Goal: Communication & Community: Answer question/provide support

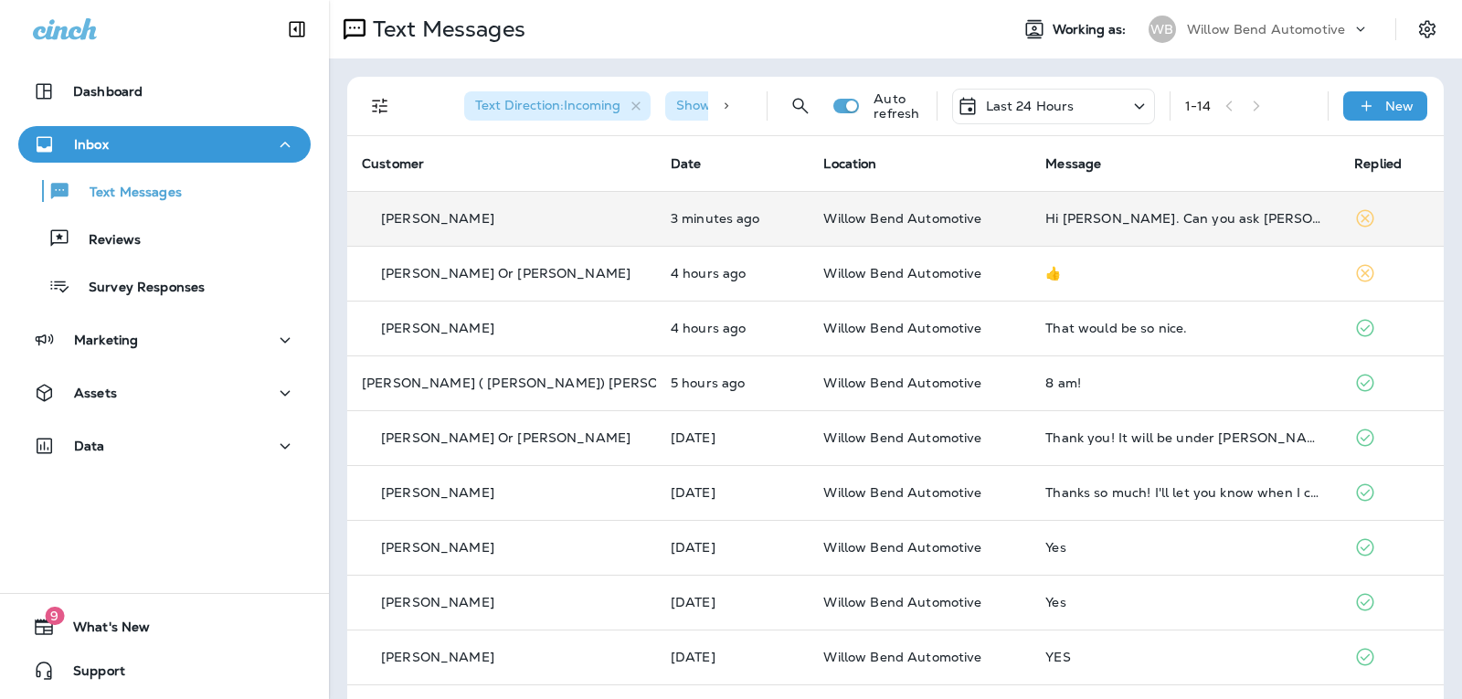
click at [1137, 212] on div "Hi [PERSON_NAME]. Can you ask [PERSON_NAME] if I can still drive my car until m…" at bounding box center [1185, 218] width 280 height 15
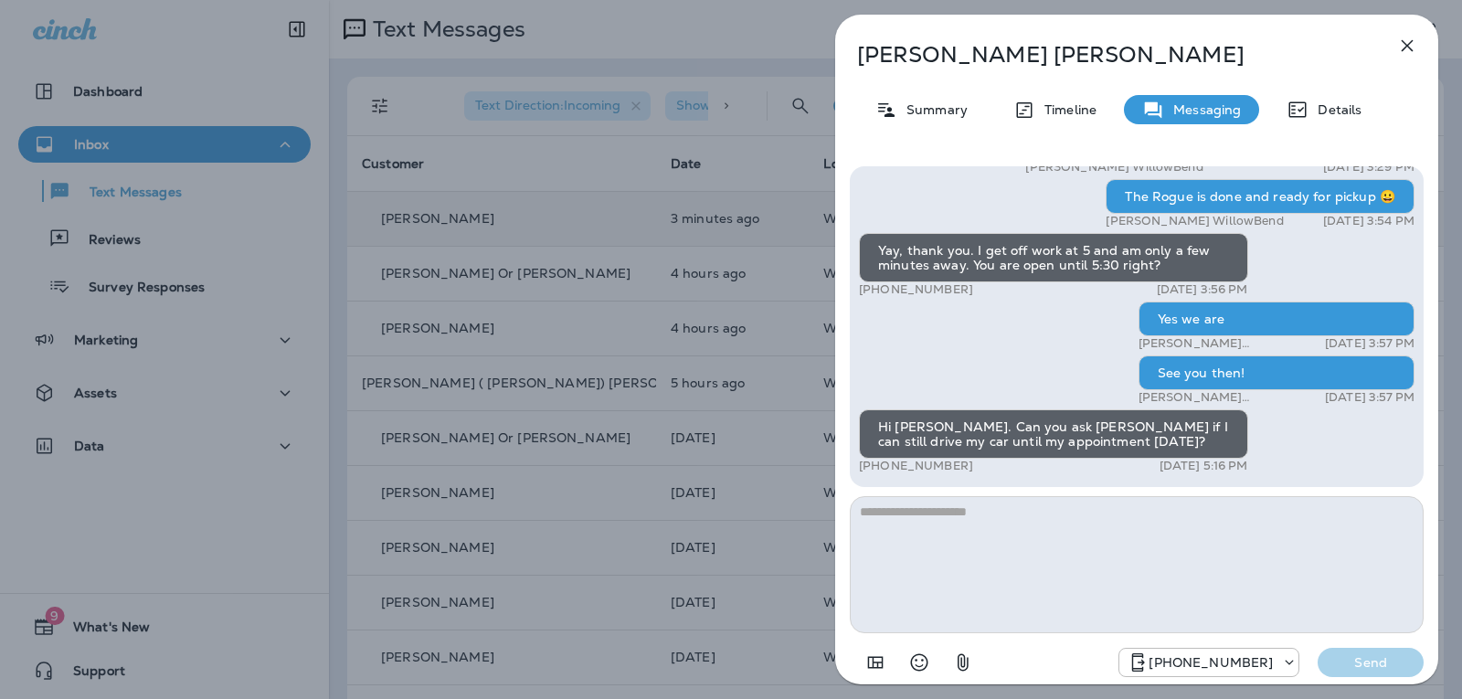
click at [932, 531] on textarea at bounding box center [1137, 564] width 574 height 137
type textarea "*"
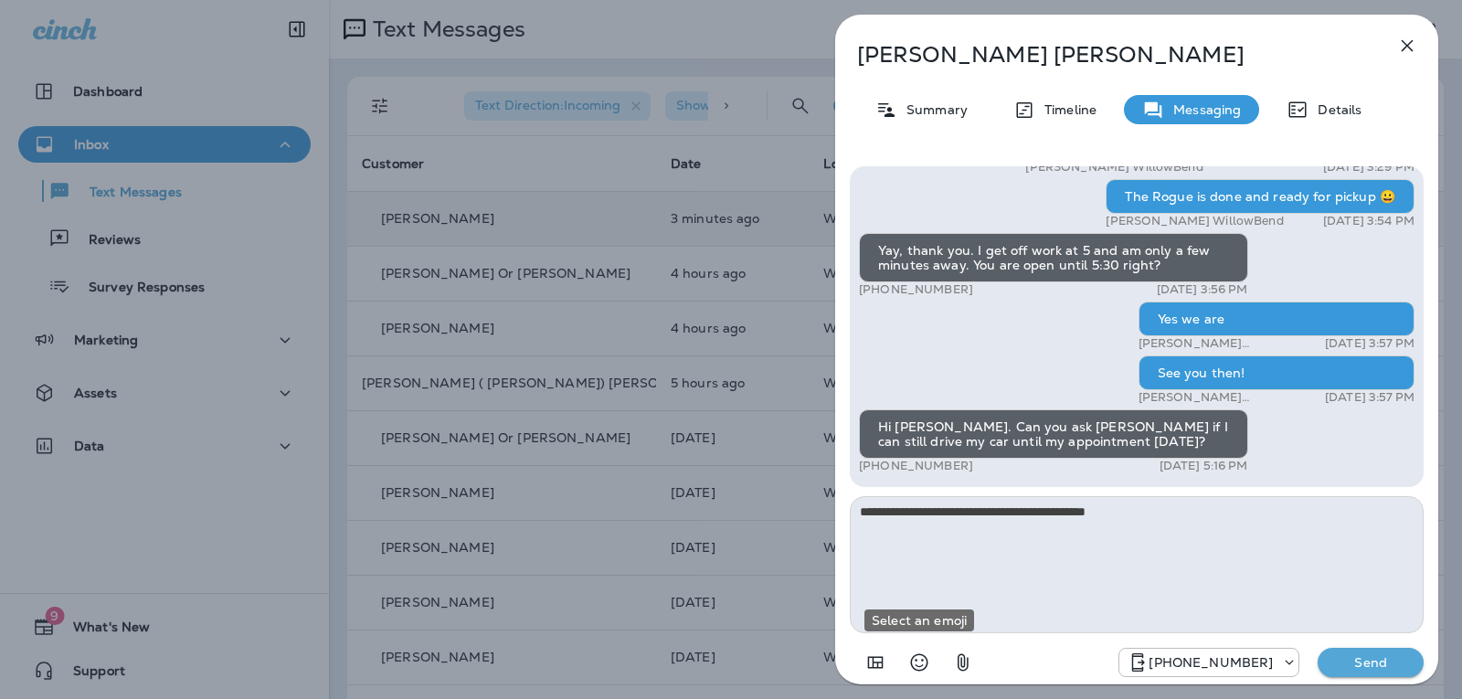
click at [925, 669] on icon "Select an emoji" at bounding box center [919, 662] width 17 height 17
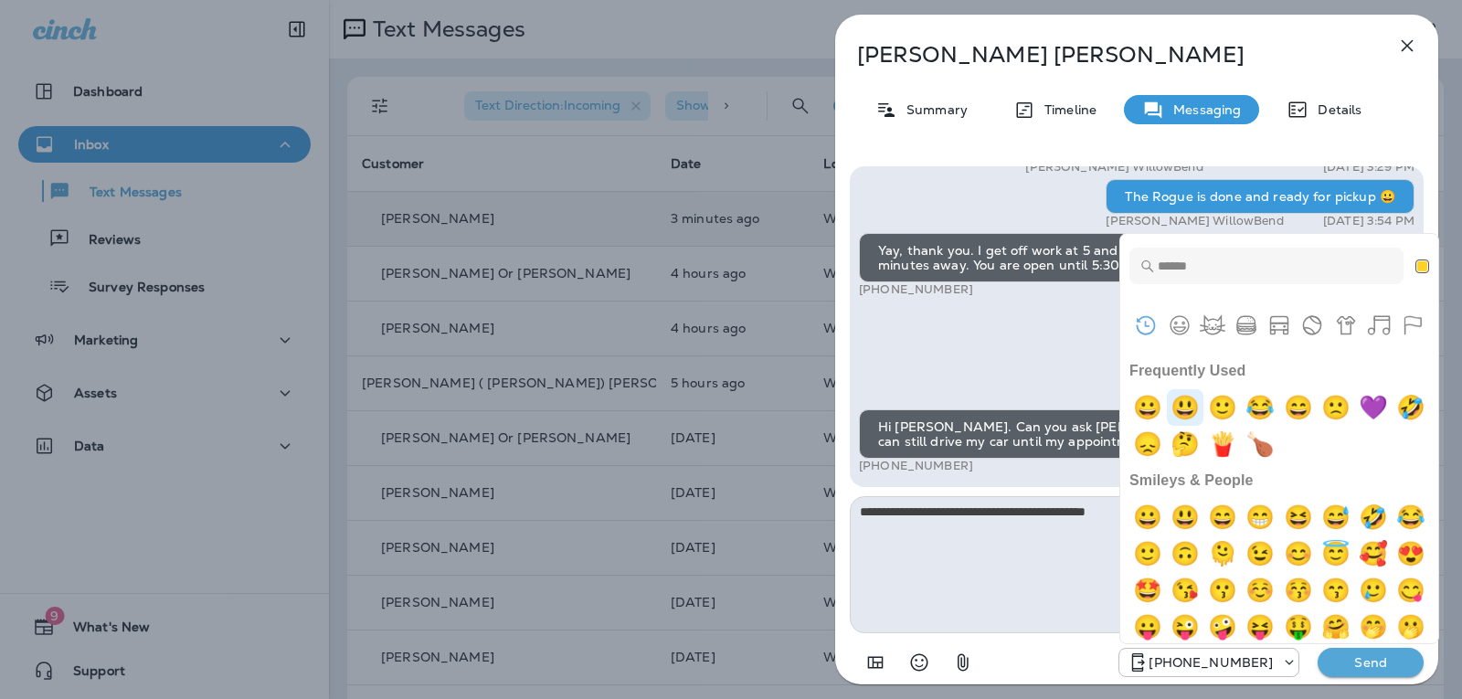
click at [1181, 413] on img "smiley" at bounding box center [1185, 407] width 37 height 37
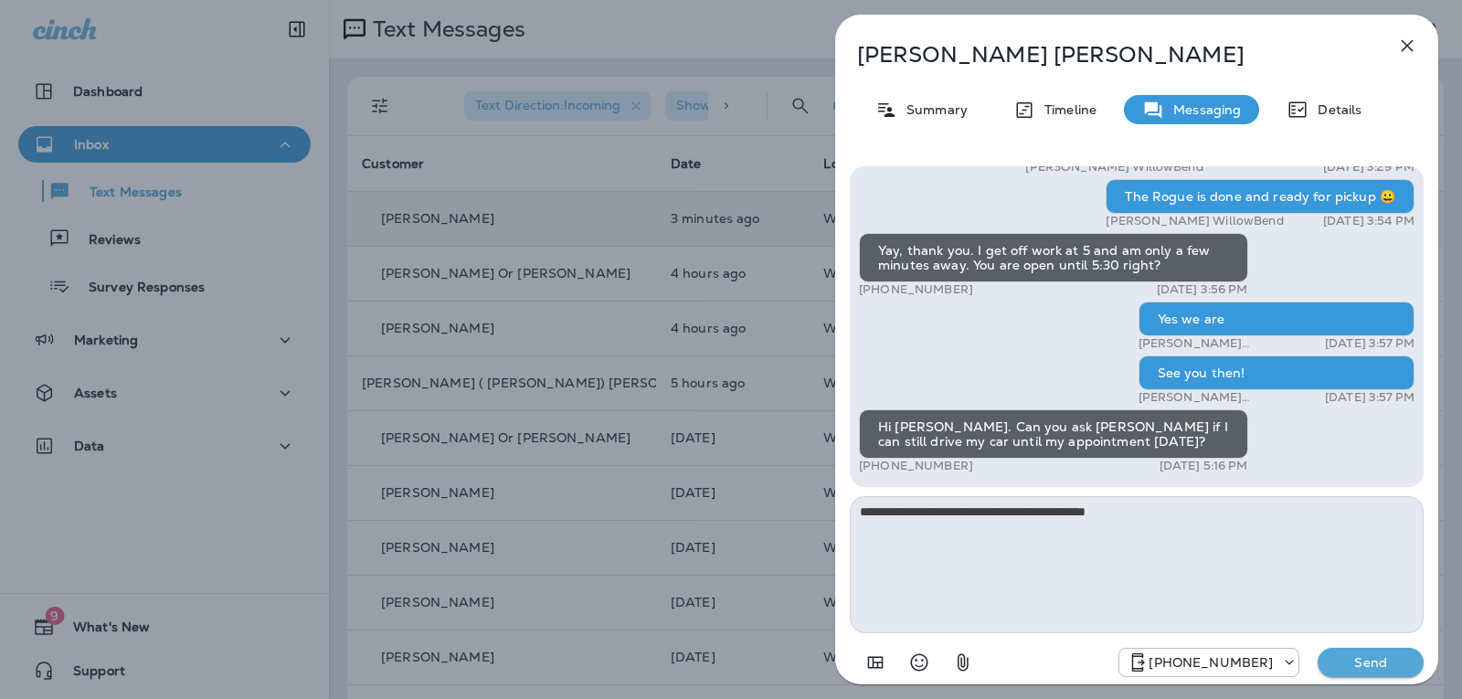
type textarea "**********"
click at [1327, 646] on div "[PHONE_NUMBER] Send" at bounding box center [1137, 657] width 574 height 48
click at [1338, 661] on p "Send" at bounding box center [1370, 662] width 77 height 16
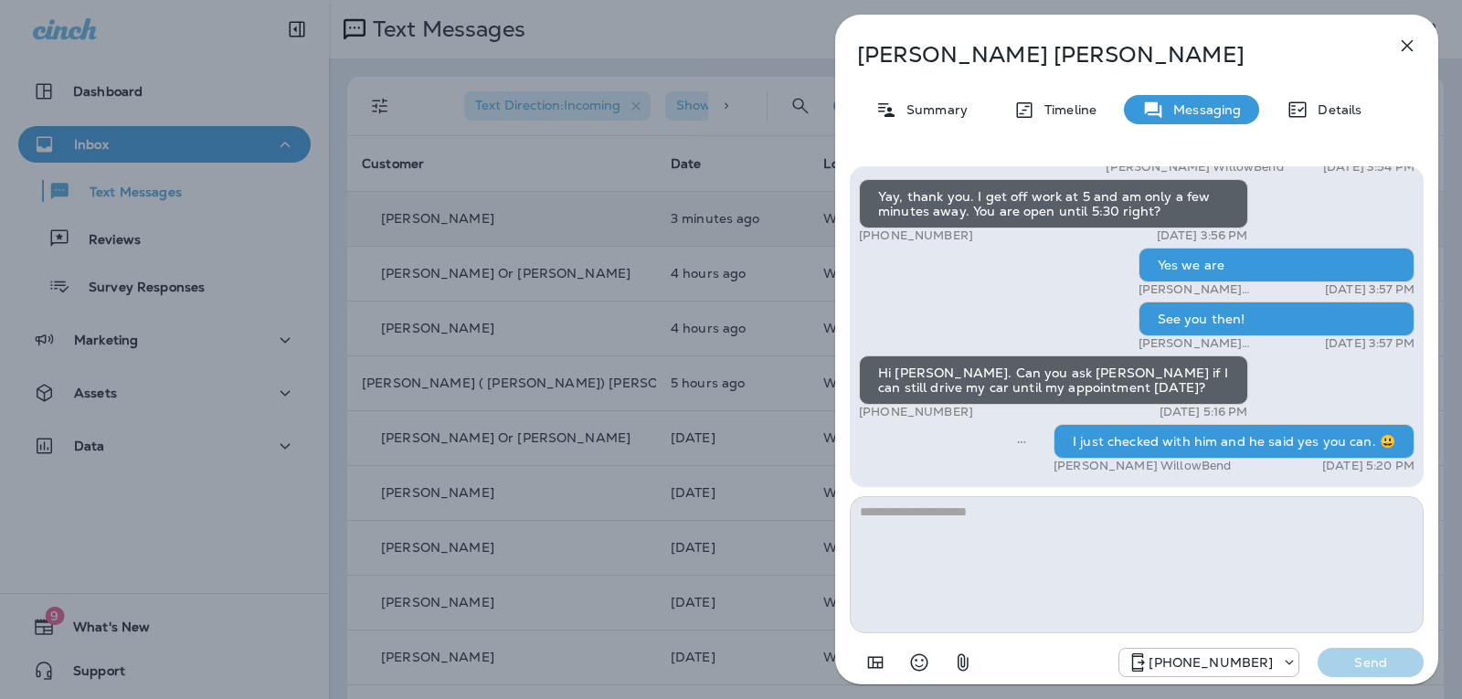
click at [1409, 40] on icon "button" at bounding box center [1407, 46] width 22 height 22
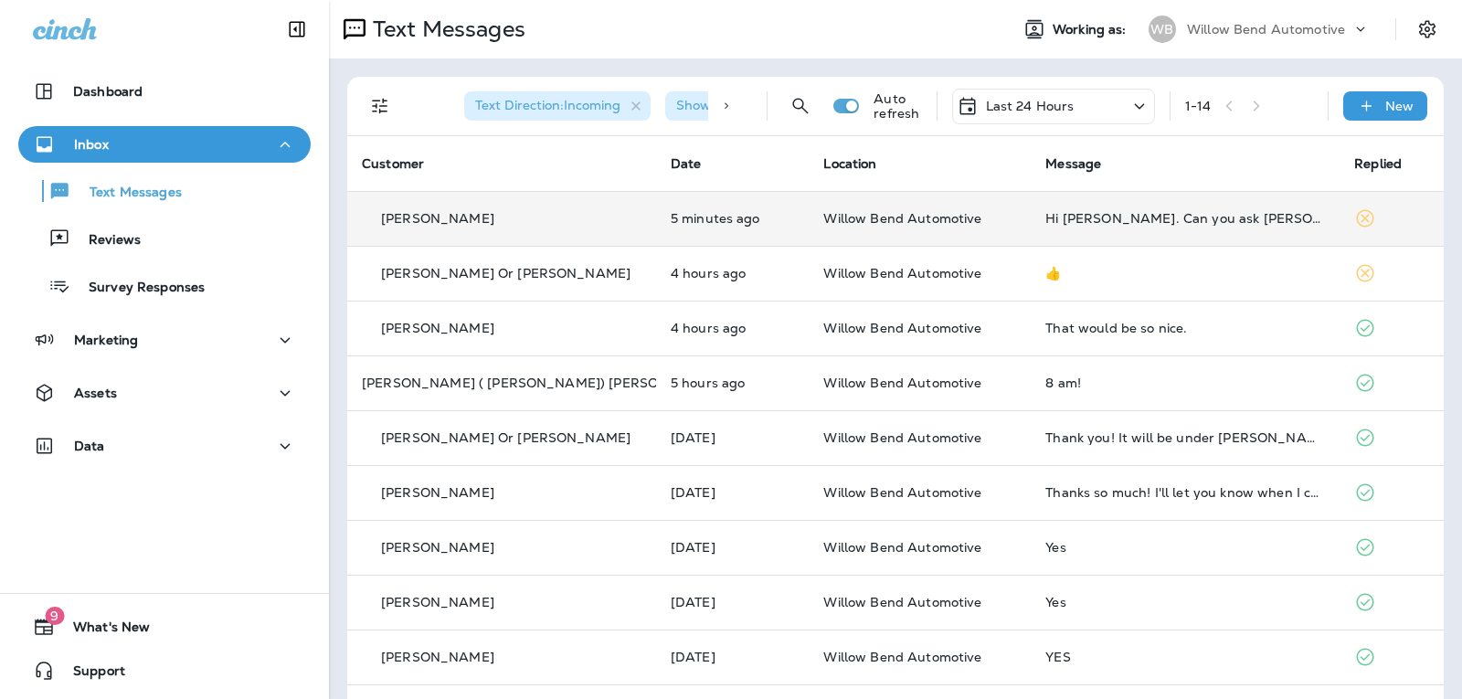
click at [1058, 92] on div "Last 24 Hours" at bounding box center [1053, 107] width 203 height 36
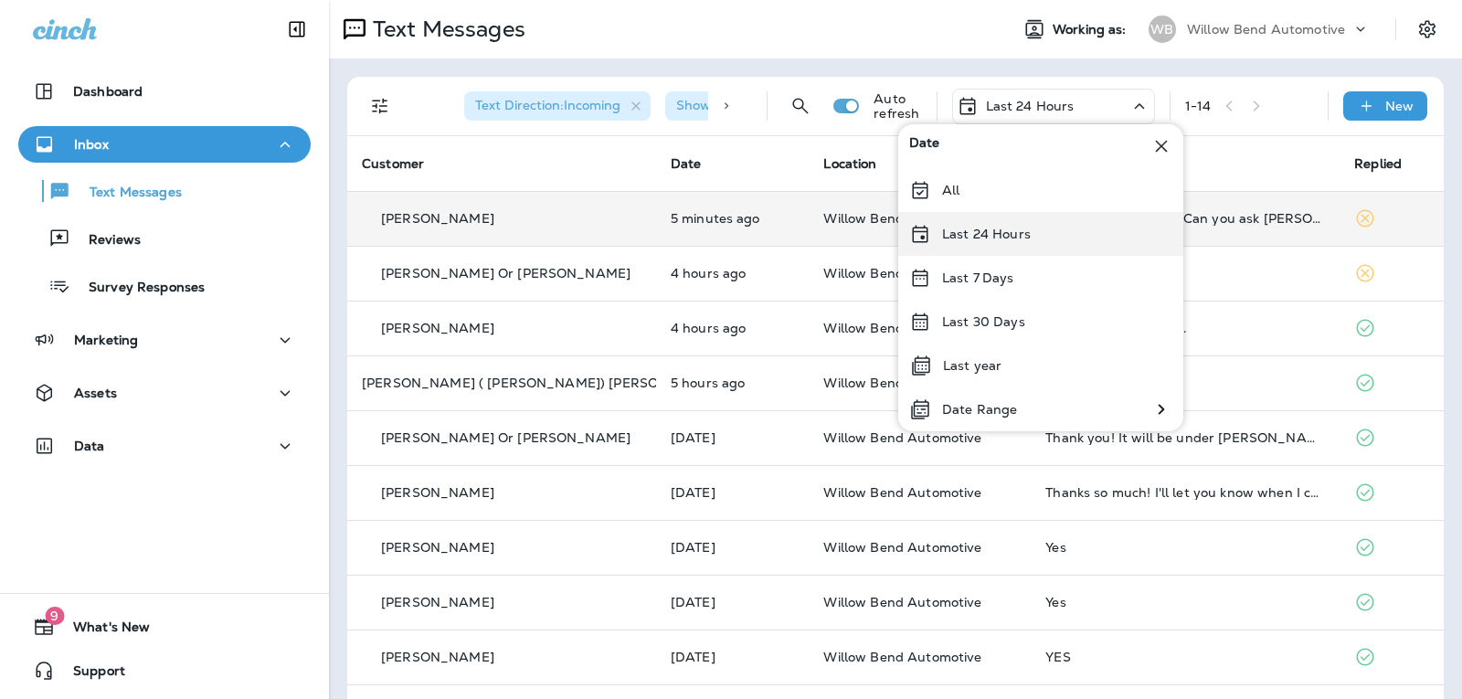
click at [1053, 229] on div "Last 24 Hours" at bounding box center [1040, 234] width 285 height 44
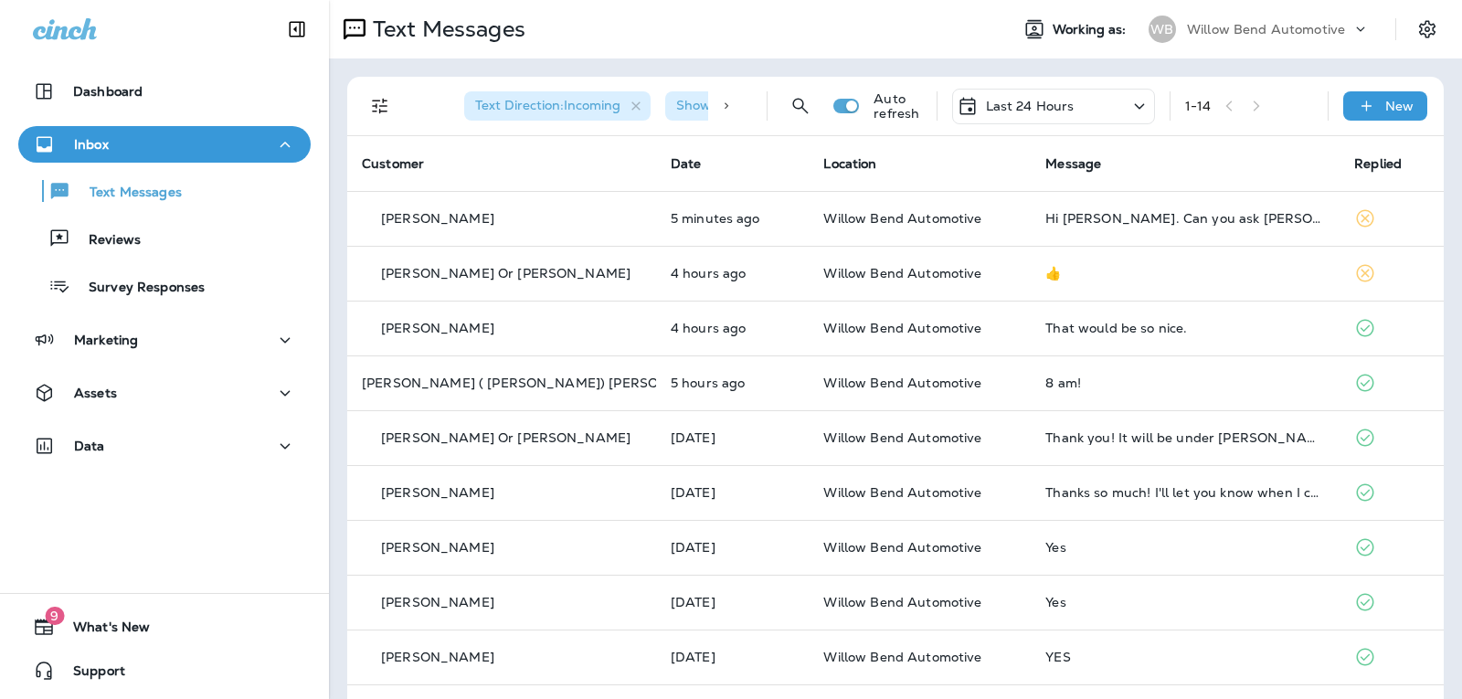
click at [1035, 114] on div "Last 24 Hours" at bounding box center [1016, 106] width 118 height 22
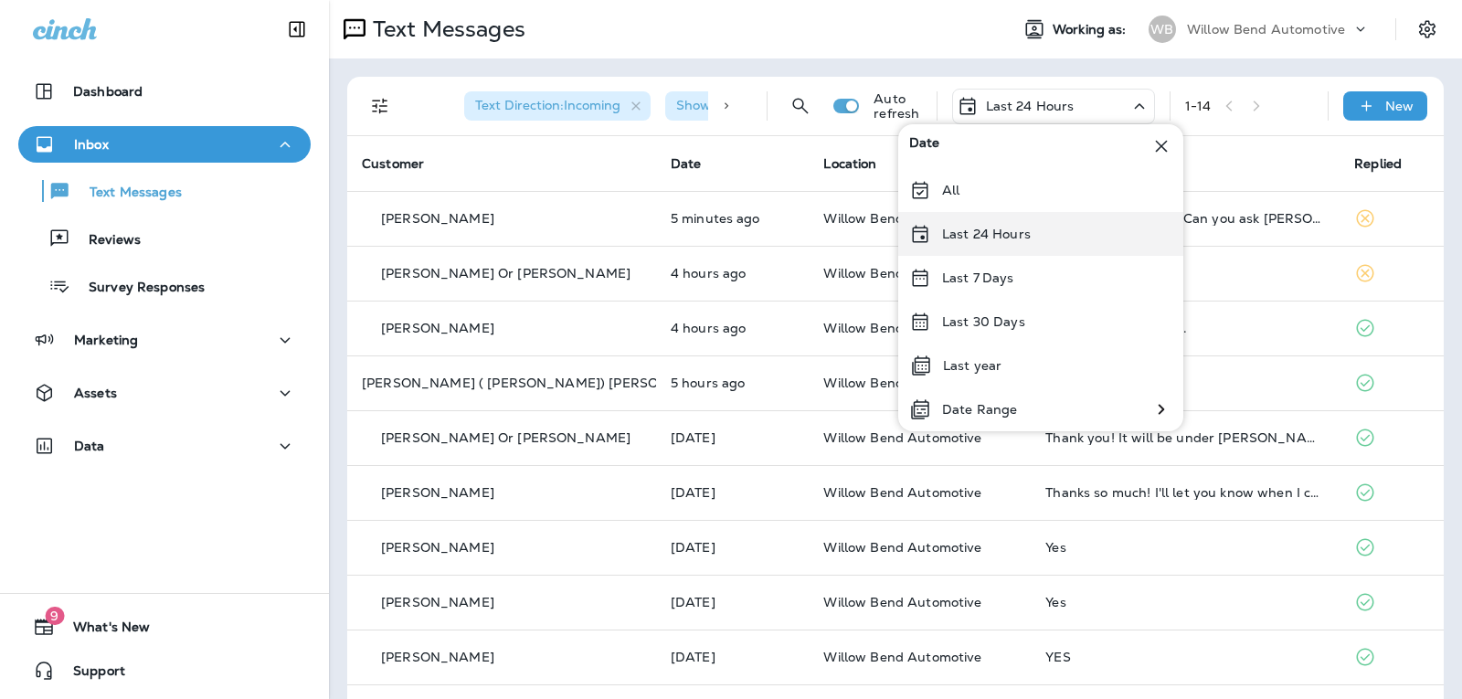
click at [1015, 231] on p "Last 24 Hours" at bounding box center [986, 234] width 89 height 15
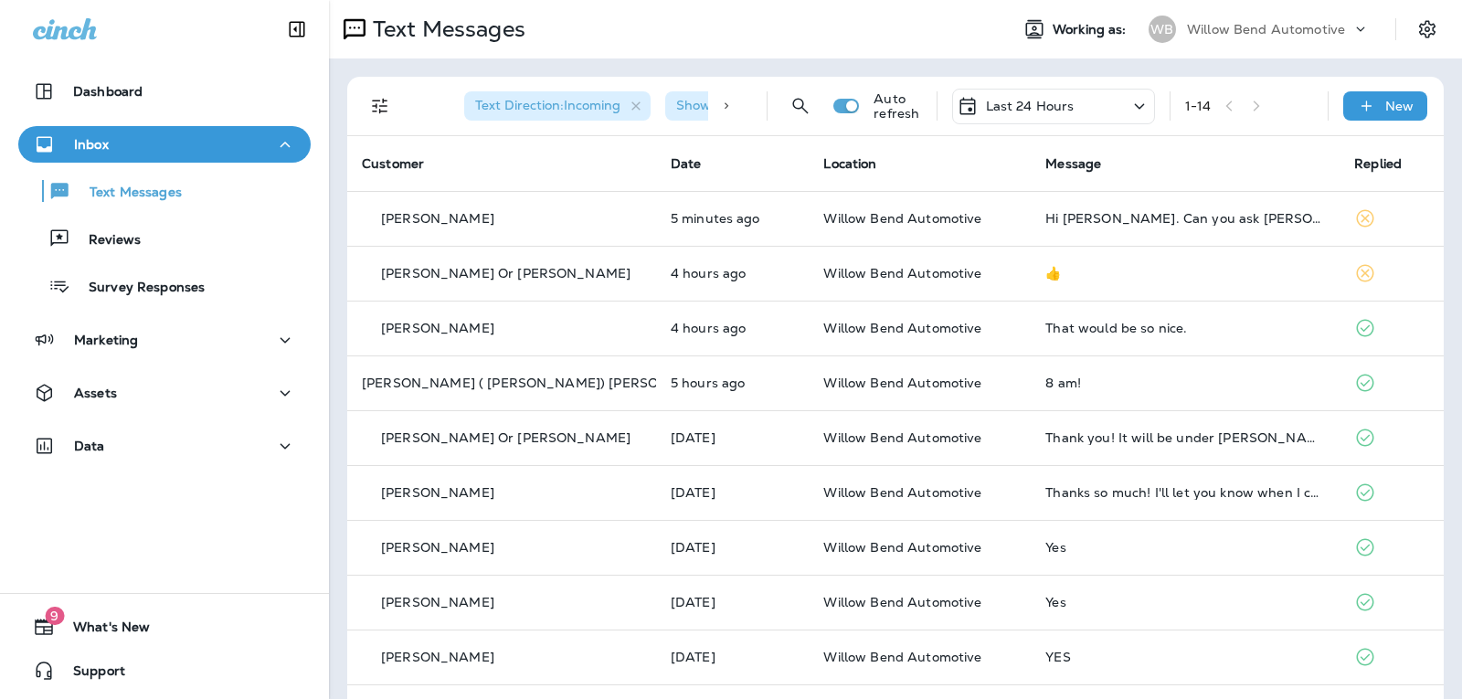
click at [1062, 100] on div "Last 24 Hours" at bounding box center [1053, 107] width 203 height 36
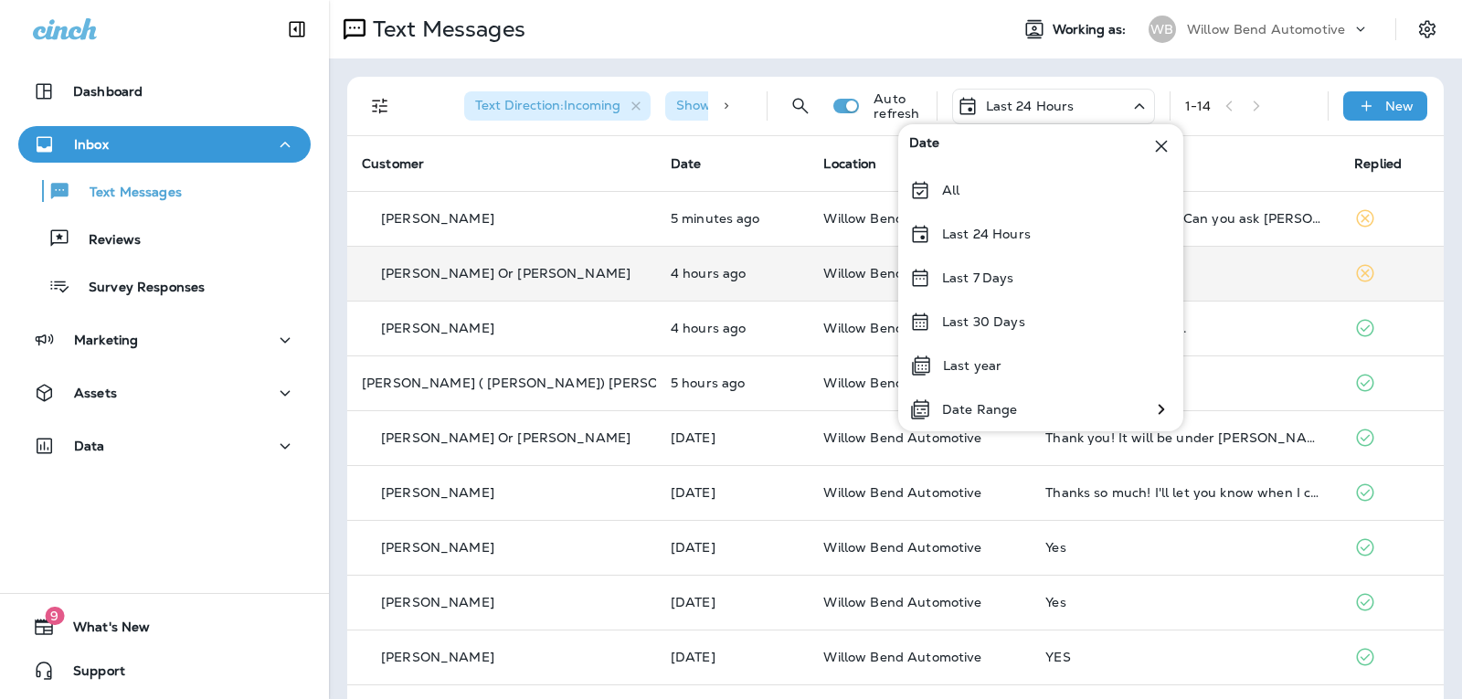
click at [1047, 287] on div "Last 7 Days" at bounding box center [1040, 278] width 285 height 44
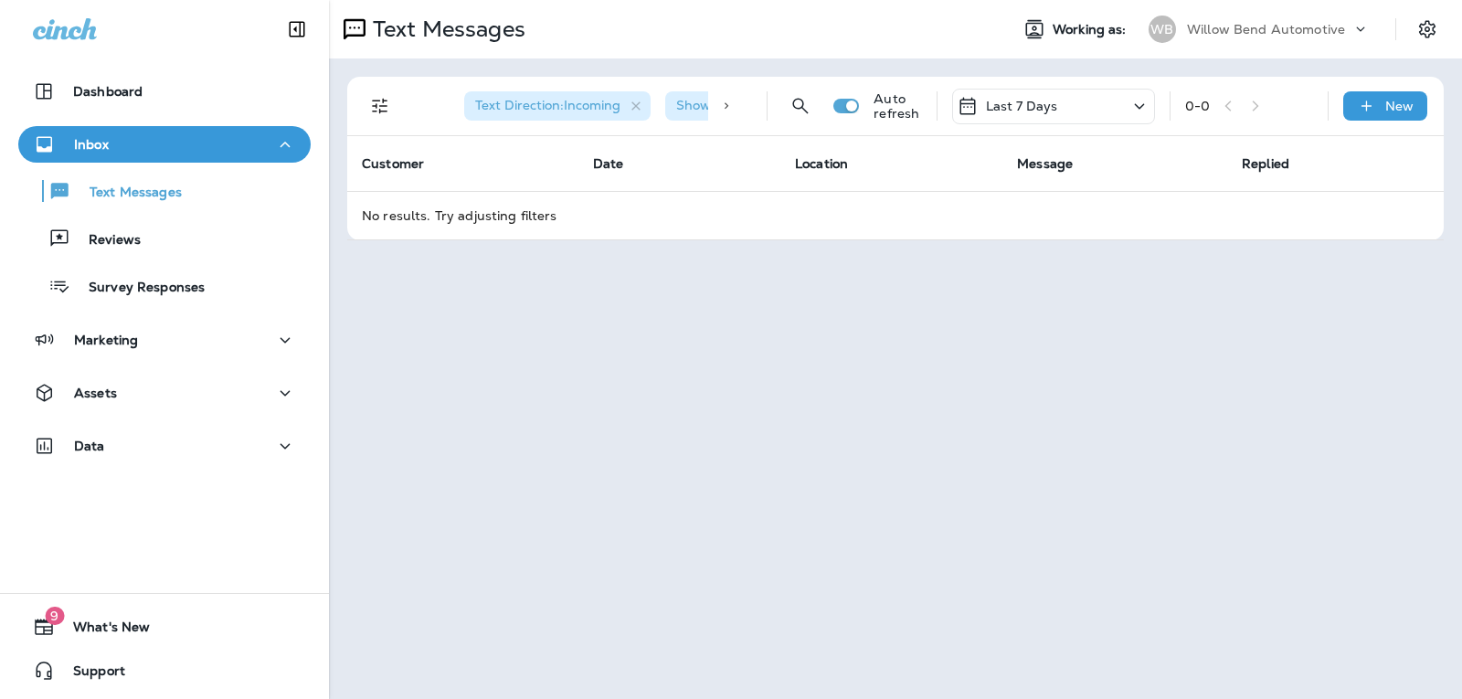
click at [1102, 106] on div "Last 7 Days" at bounding box center [1053, 107] width 203 height 36
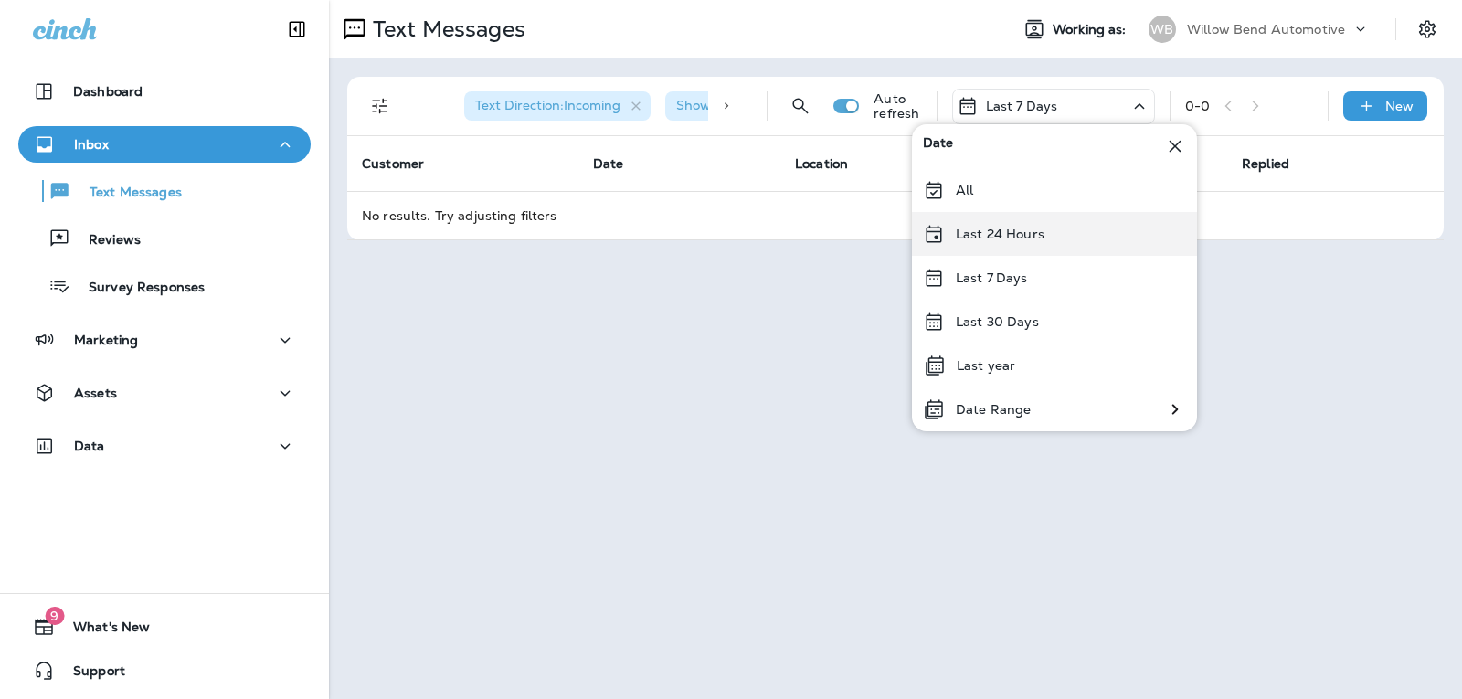
click at [1039, 237] on p "Last 24 Hours" at bounding box center [1000, 234] width 89 height 15
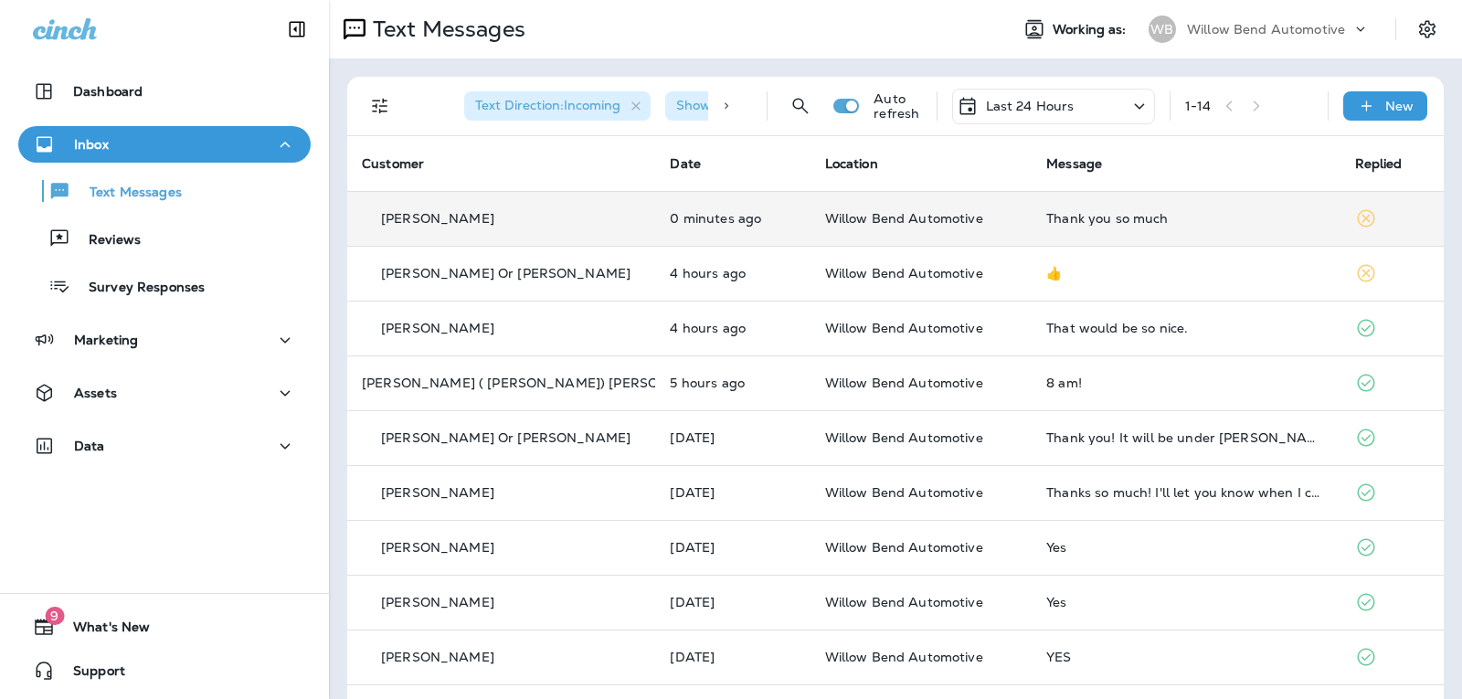
click at [1189, 209] on td "Thank you so much" at bounding box center [1185, 218] width 308 height 55
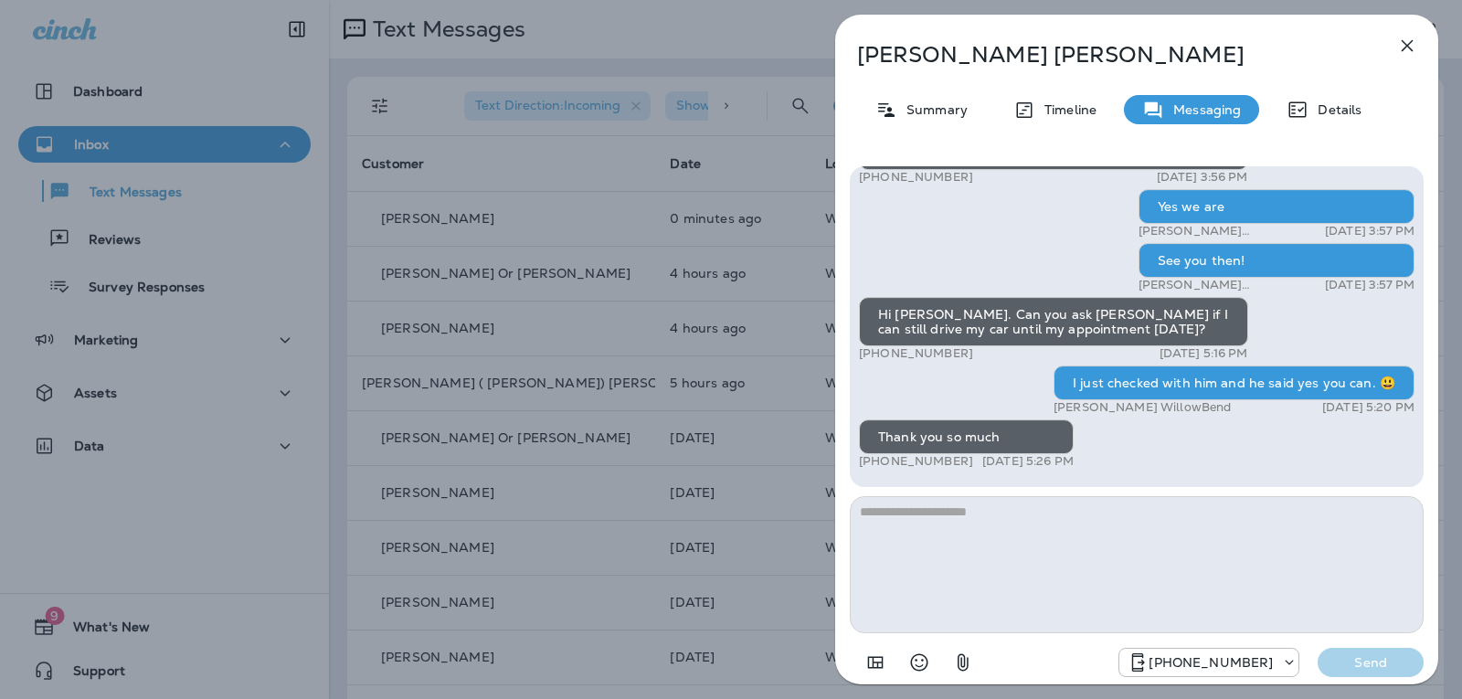
click at [962, 558] on textarea at bounding box center [1137, 564] width 574 height 137
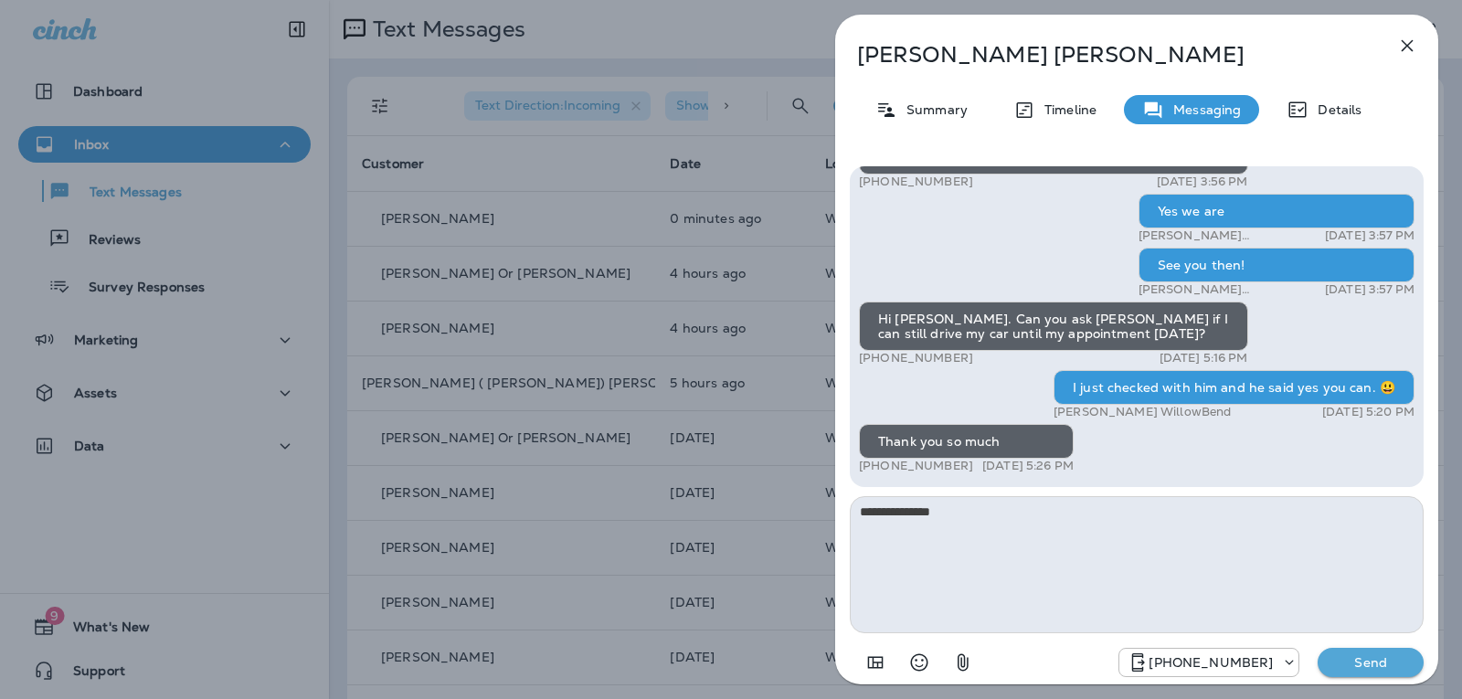
type textarea "**********"
click at [1335, 665] on p "Send" at bounding box center [1370, 662] width 77 height 16
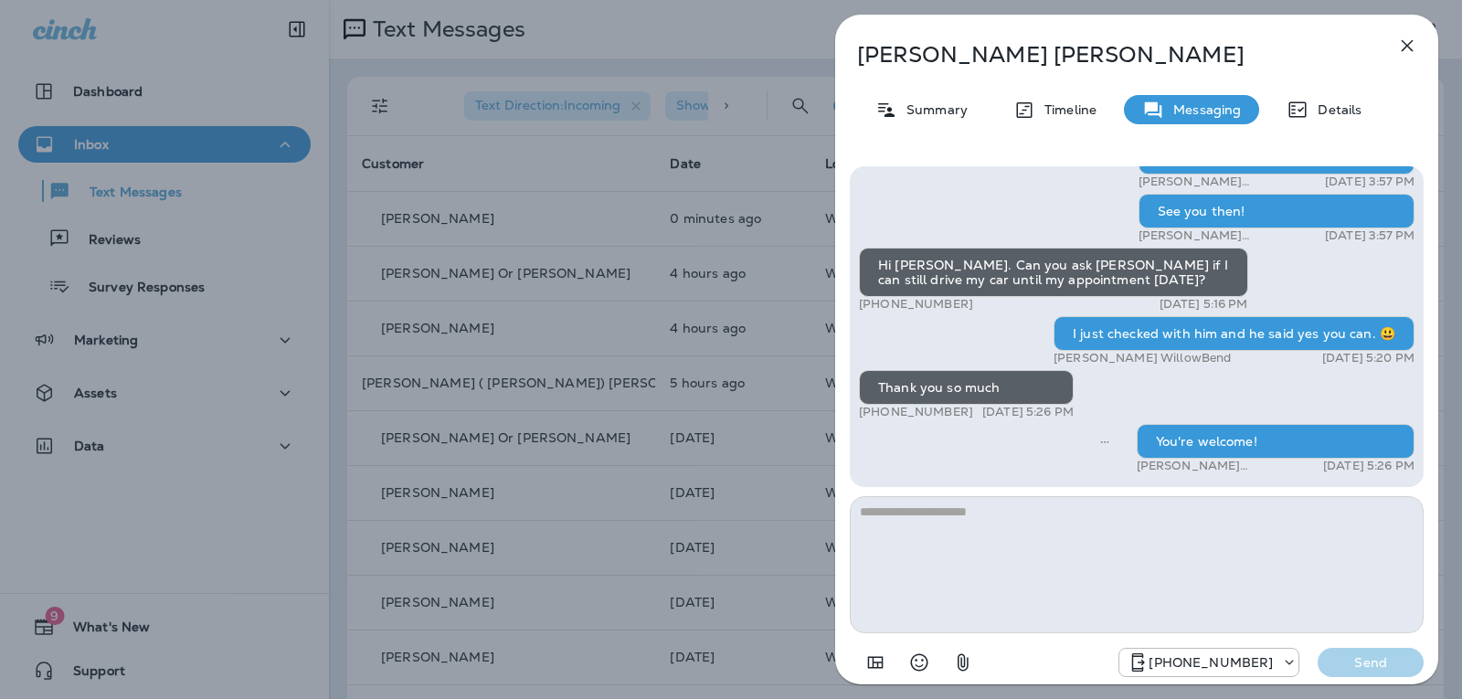
click at [1408, 39] on icon "button" at bounding box center [1407, 46] width 22 height 22
